Goal: Transaction & Acquisition: Purchase product/service

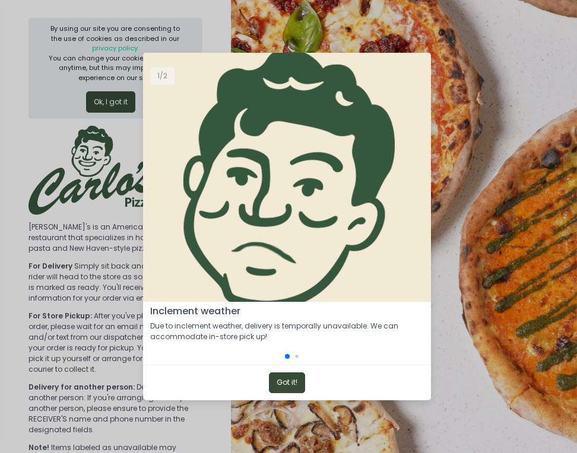
click at [285, 379] on button "Got it!" at bounding box center [287, 383] width 36 height 21
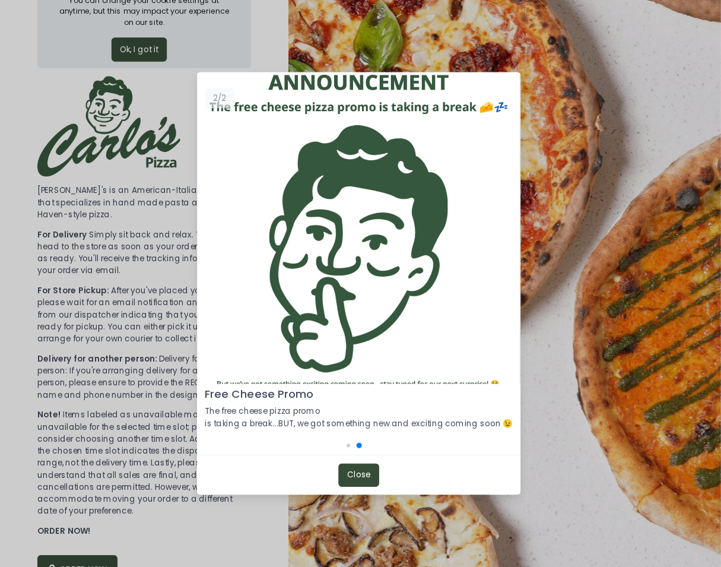
scroll to position [58, 0]
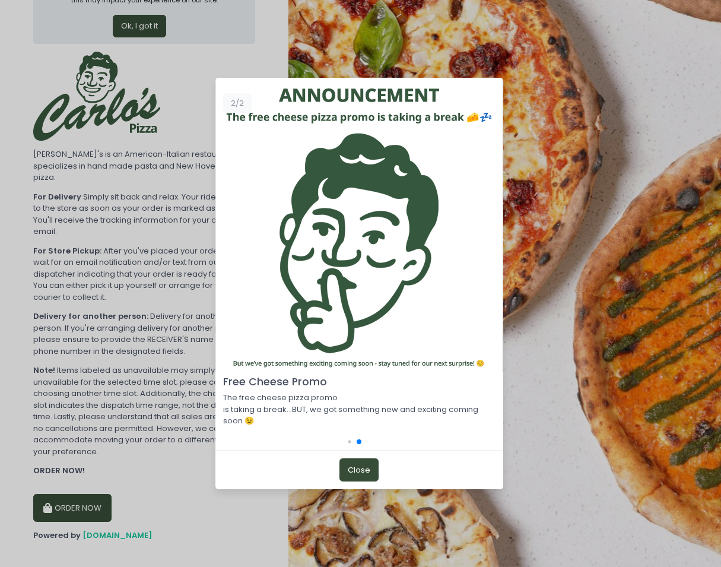
click at [351, 443] on div at bounding box center [358, 441] width 47 height 5
click at [350, 443] on span at bounding box center [349, 441] width 3 height 3
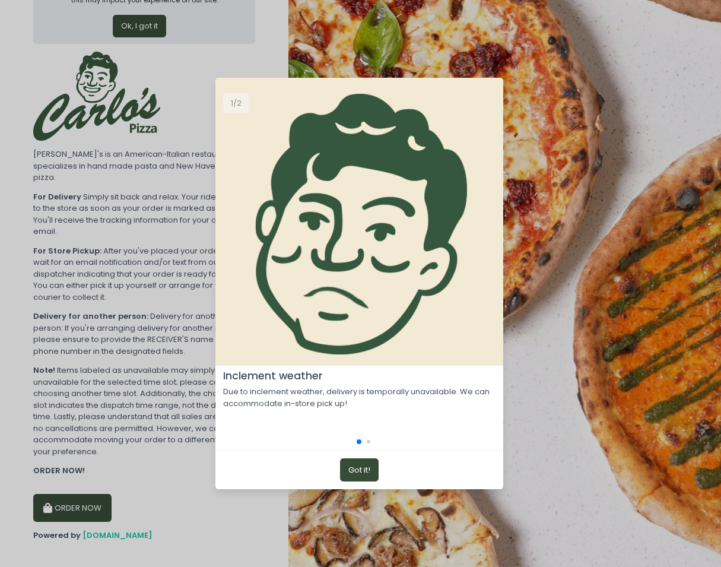
click at [358, 453] on button "Got it!" at bounding box center [359, 469] width 39 height 23
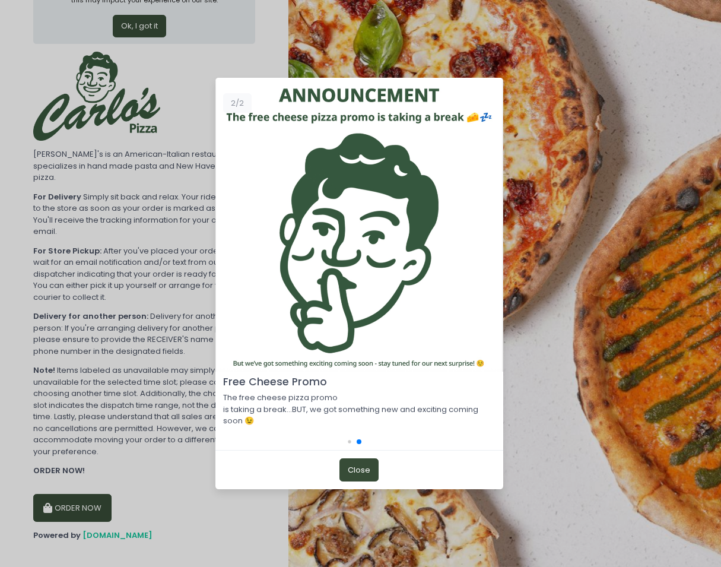
click at [358, 453] on button "Close" at bounding box center [358, 469] width 39 height 23
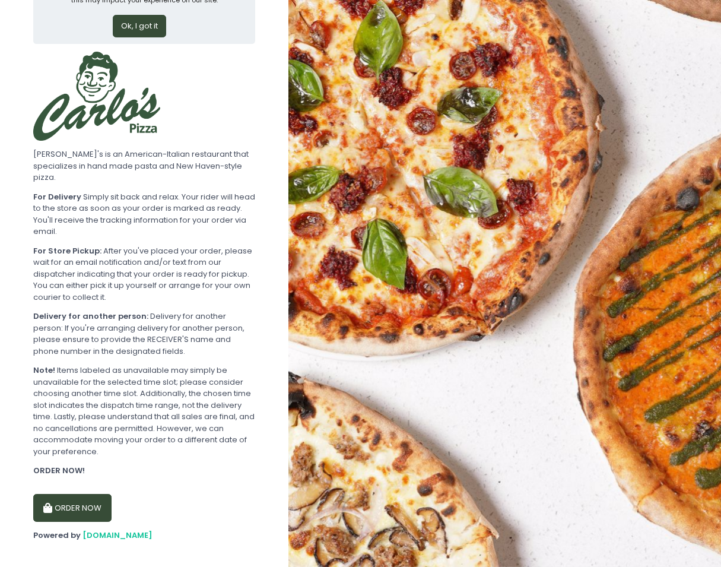
click at [102, 453] on button "ORDER NOW" at bounding box center [72, 508] width 78 height 28
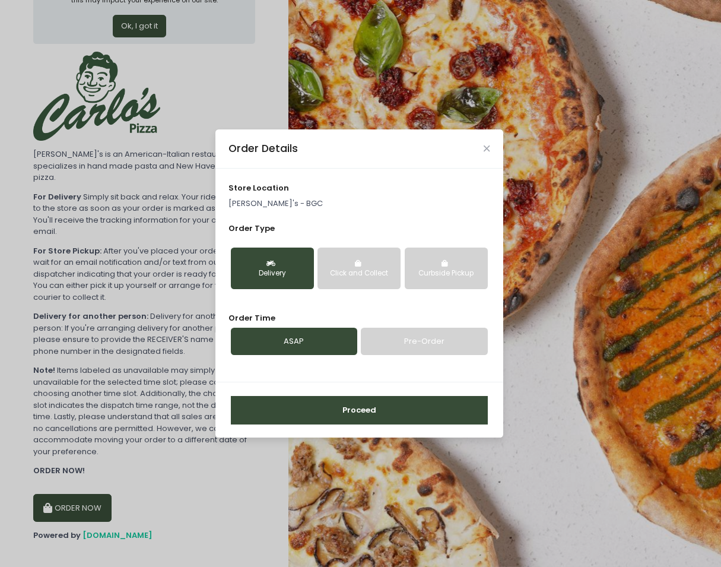
click at [362, 274] on div "Click and Collect" at bounding box center [359, 273] width 66 height 11
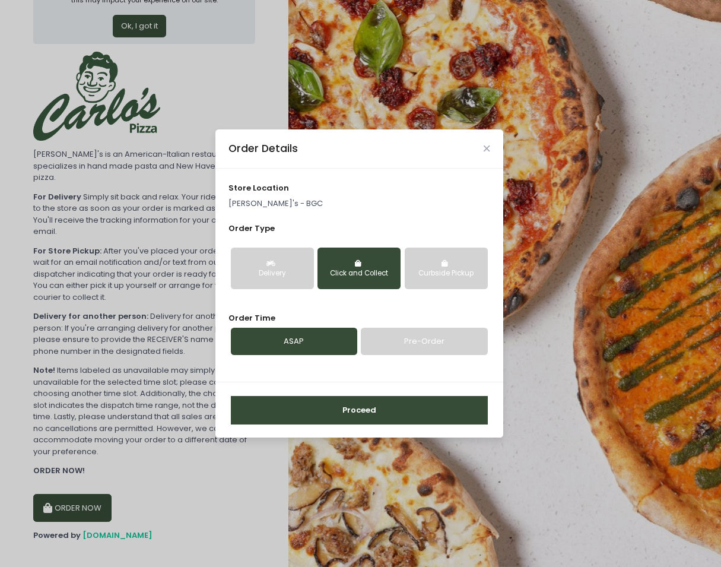
click at [411, 342] on link "Pre-Order" at bounding box center [424, 341] width 126 height 27
select select "[DATE]"
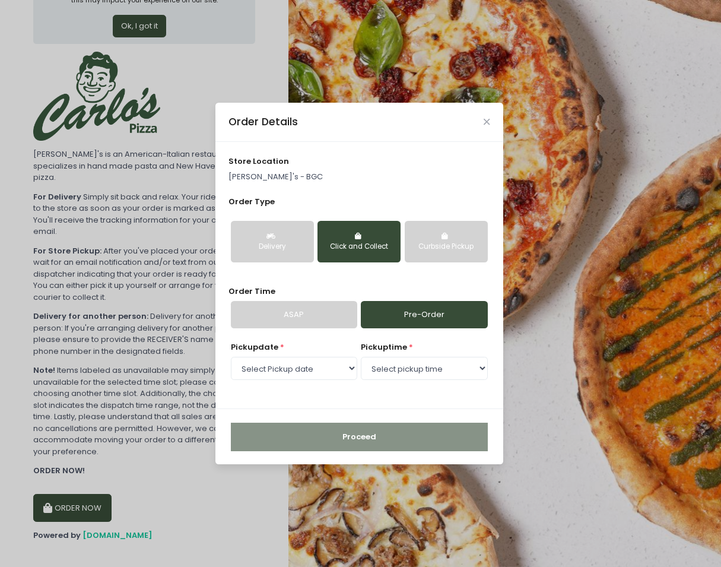
scroll to position [60, 0]
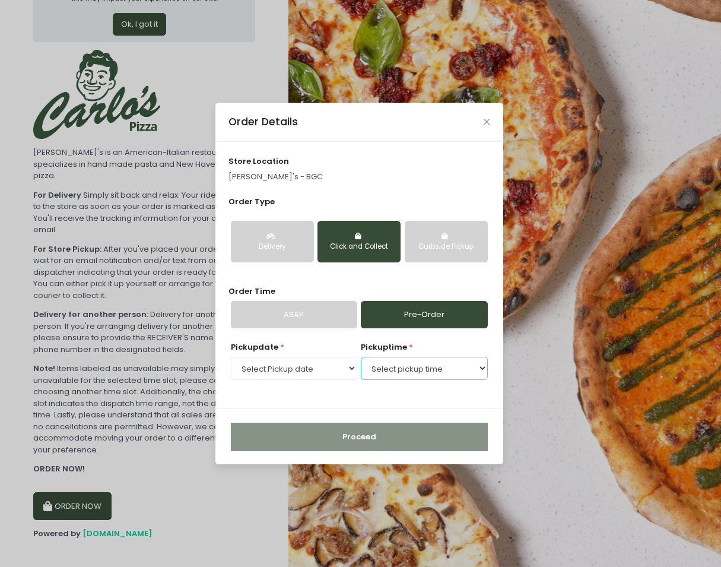
click at [399, 370] on select "Select pickup time 04:00 PM - 04:30 PM 04:30 PM - 05:00 PM 05:00 PM - 05:30 PM …" at bounding box center [424, 368] width 126 height 23
select select "17:30"
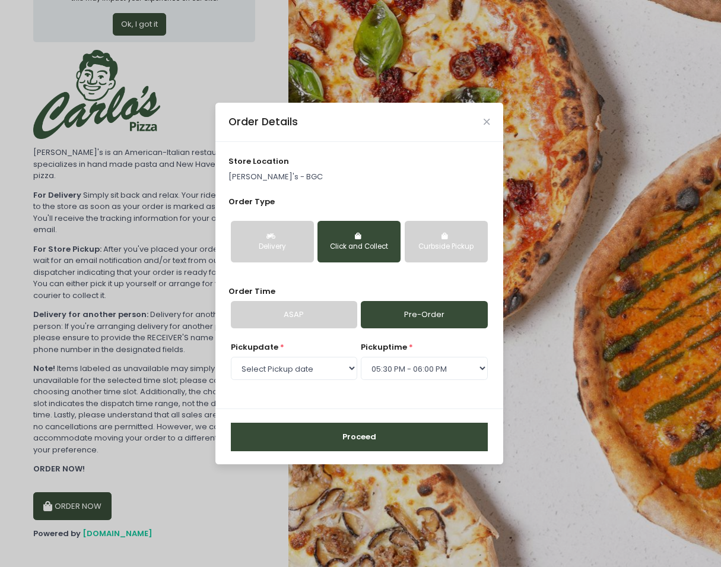
click at [408, 437] on button "Proceed" at bounding box center [359, 437] width 257 height 28
